Goal: Task Accomplishment & Management: Manage account settings

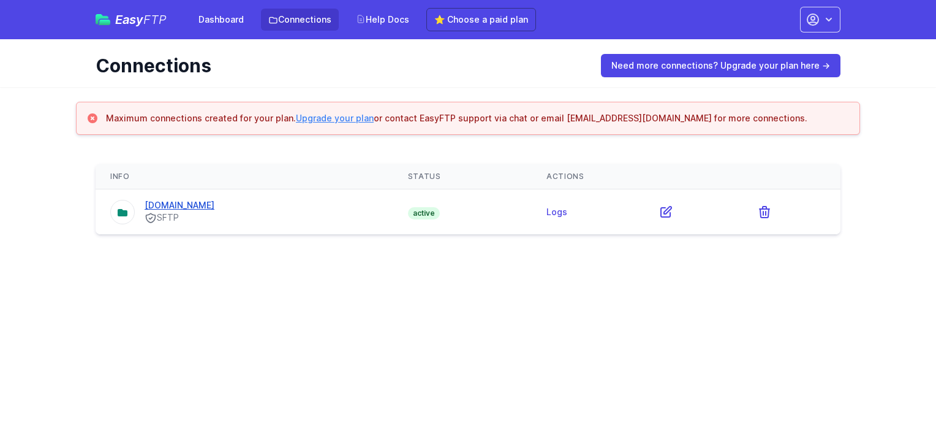
click at [198, 203] on link "[DOMAIN_NAME]" at bounding box center [180, 205] width 70 height 10
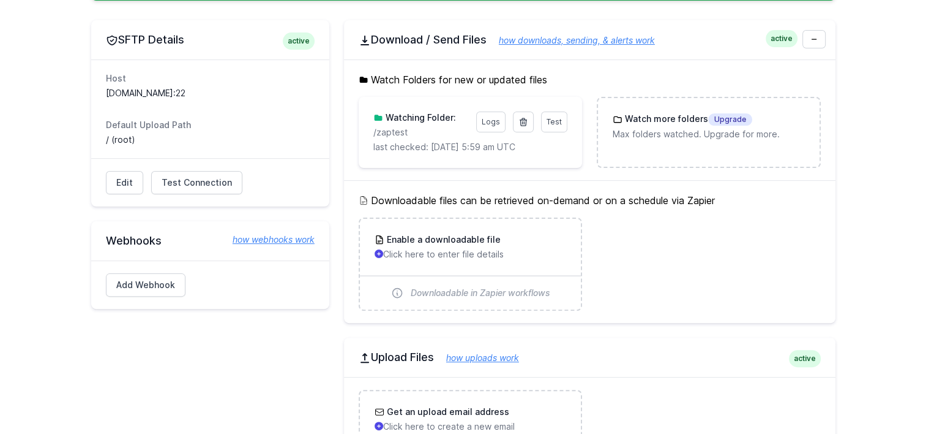
scroll to position [367, 0]
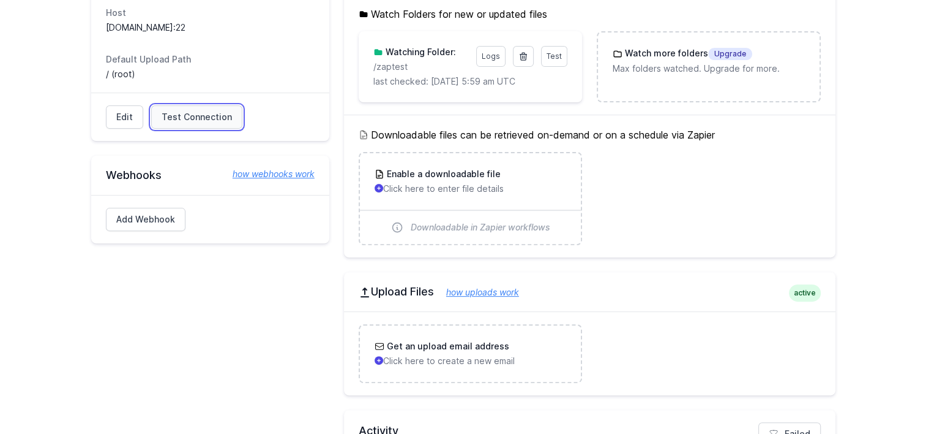
click at [184, 118] on span "Test Connection" at bounding box center [197, 117] width 70 height 12
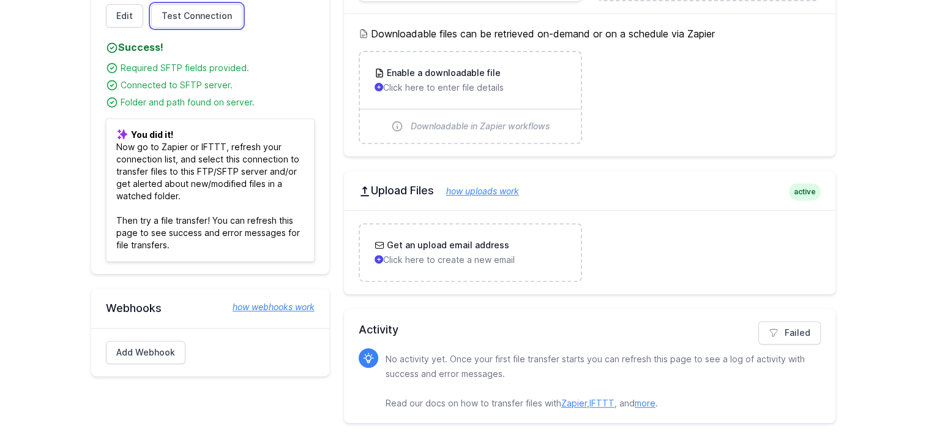
scroll to position [470, 0]
click at [260, 304] on link "how webhooks work" at bounding box center [267, 305] width 94 height 12
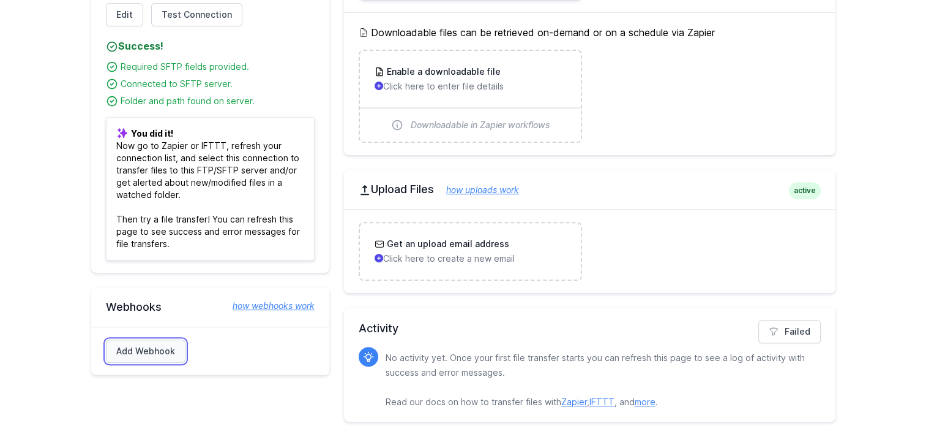
click at [172, 347] on link "Add Webhook" at bounding box center [146, 350] width 80 height 23
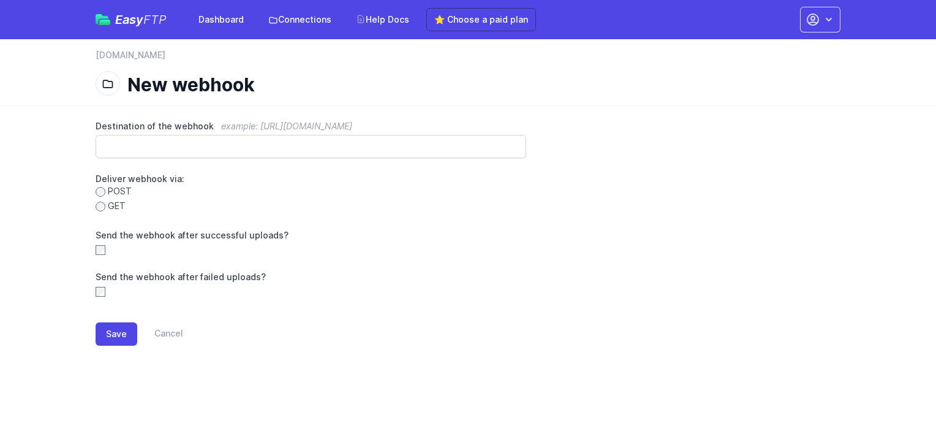
click at [105, 291] on div "Send the webhook after failed uploads?" at bounding box center [311, 284] width 430 height 27
click at [178, 336] on link "Cancel" at bounding box center [160, 333] width 46 height 23
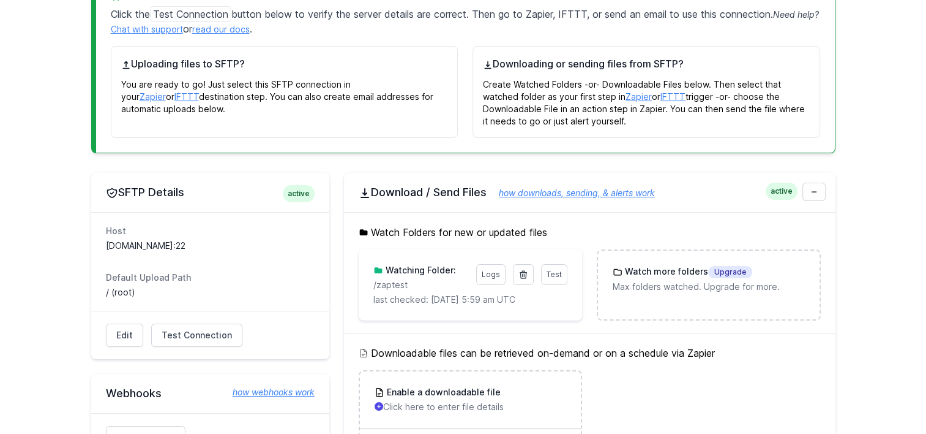
scroll to position [184, 0]
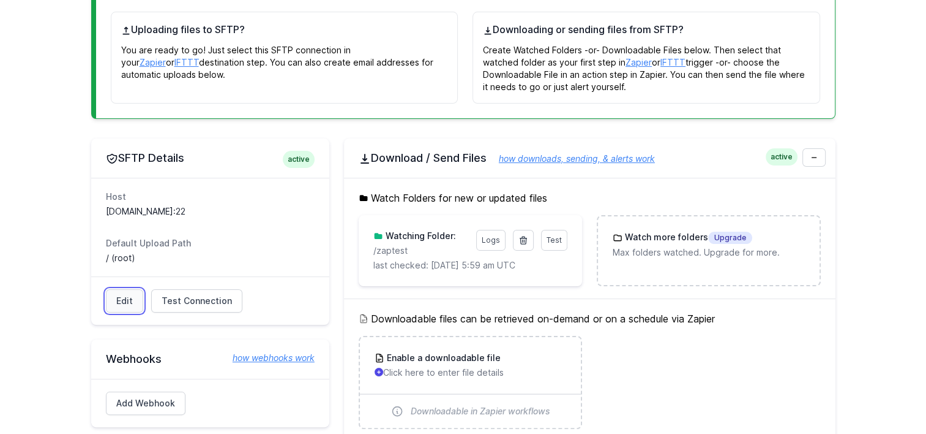
click at [124, 302] on link "Edit" at bounding box center [124, 300] width 37 height 23
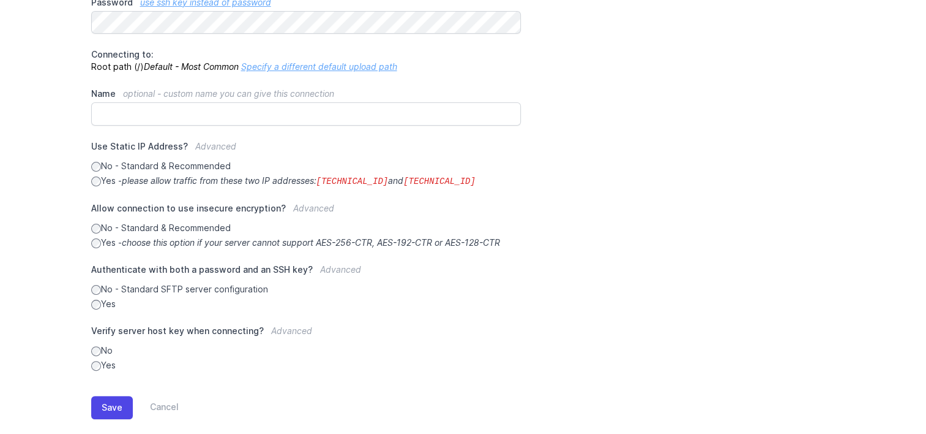
scroll to position [298, 0]
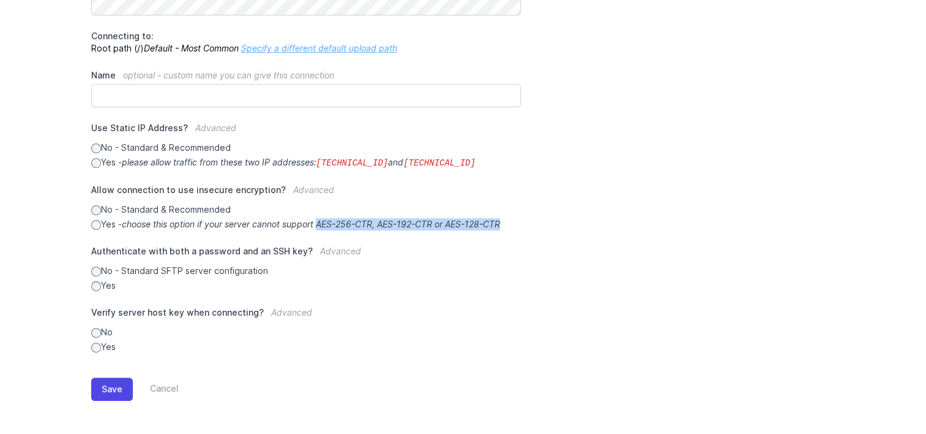
drag, startPoint x: 324, startPoint y: 222, endPoint x: 515, endPoint y: 225, distance: 191.1
click at [515, 225] on label "Yes - choose this option if your server cannot support AES-256-CTR, AES-192-CTR…" at bounding box center [306, 224] width 430 height 12
drag, startPoint x: 515, startPoint y: 225, endPoint x: 440, endPoint y: 222, distance: 75.4
copy icon "AES-256-CTR, AES-192-CTR or AES-128-CTR"
click at [657, 181] on div "**********" at bounding box center [463, 87] width 745 height 530
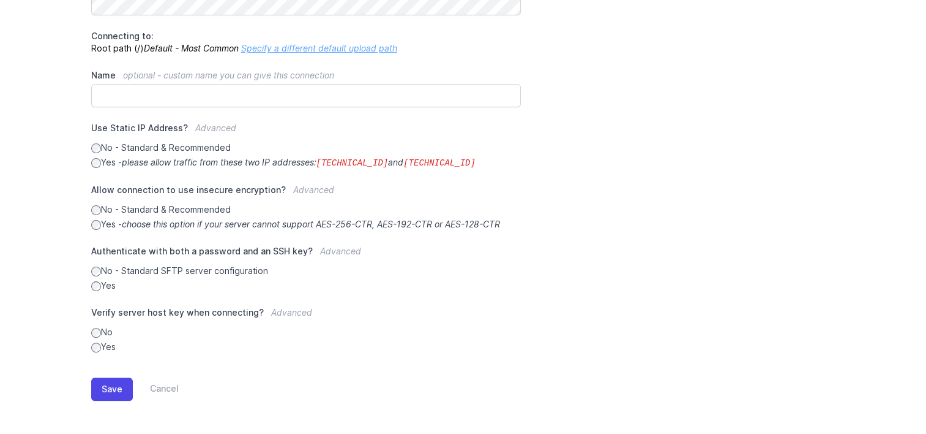
scroll to position [175, 0]
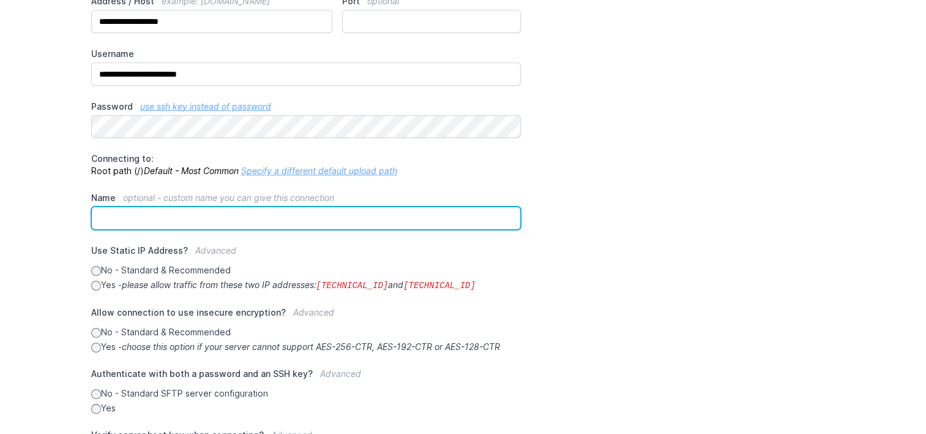
click at [146, 214] on input "Name optional - custom name you can give this connection" at bounding box center [306, 217] width 430 height 23
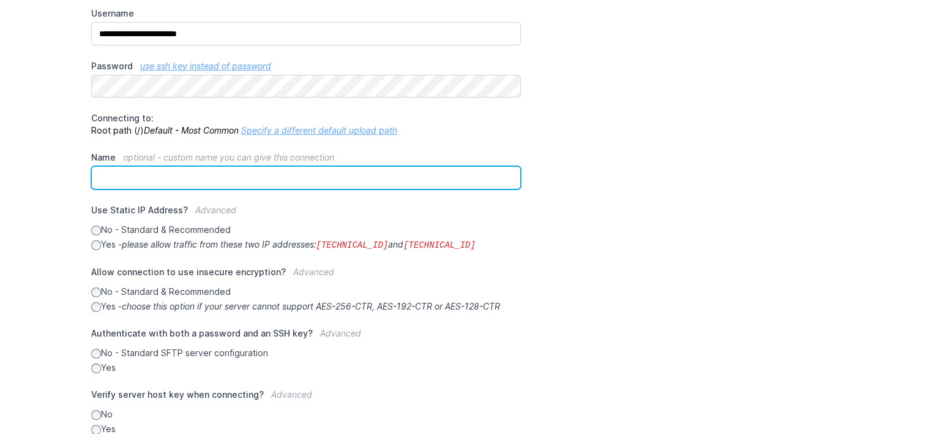
scroll to position [236, 0]
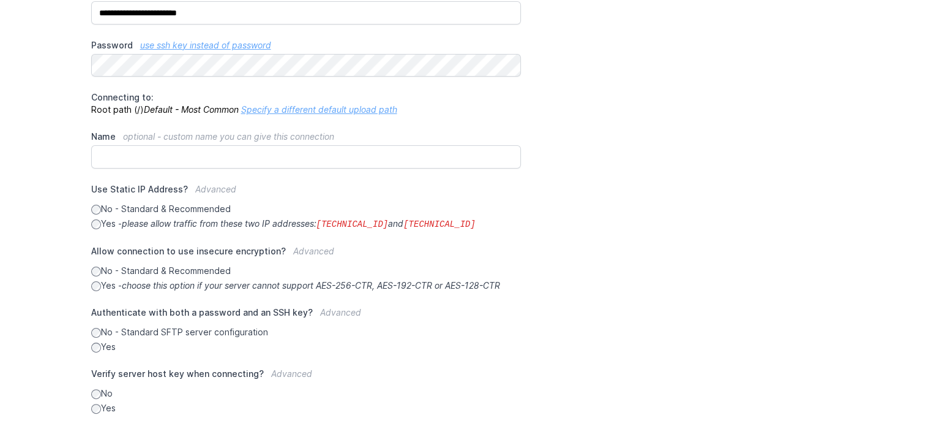
click at [723, 214] on div "**********" at bounding box center [463, 149] width 745 height 530
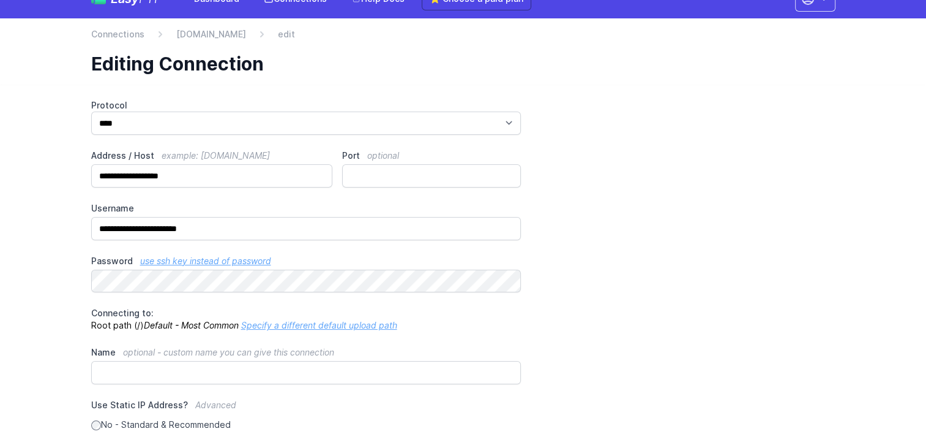
scroll to position [0, 0]
